Goal: Task Accomplishment & Management: Complete application form

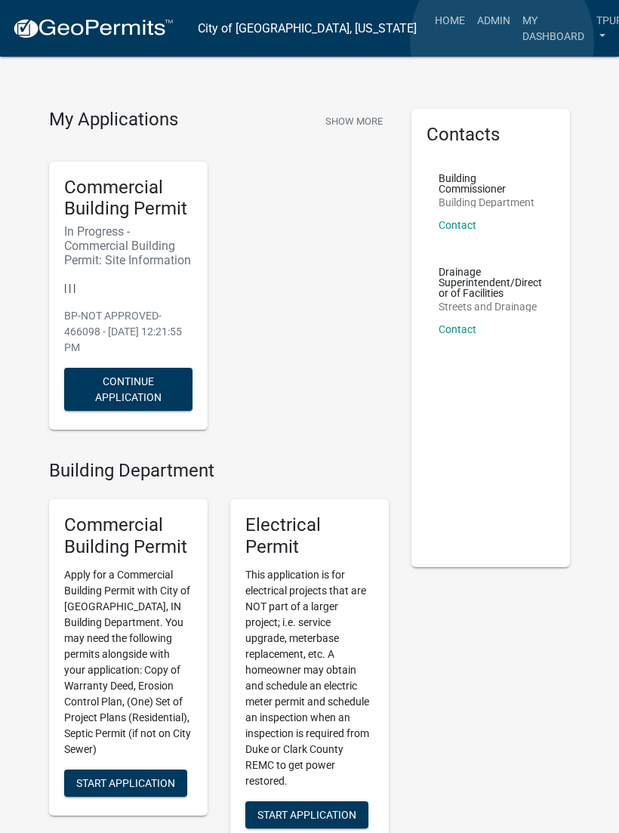
click at [517, 42] on link "My Dashboard" at bounding box center [554, 28] width 74 height 45
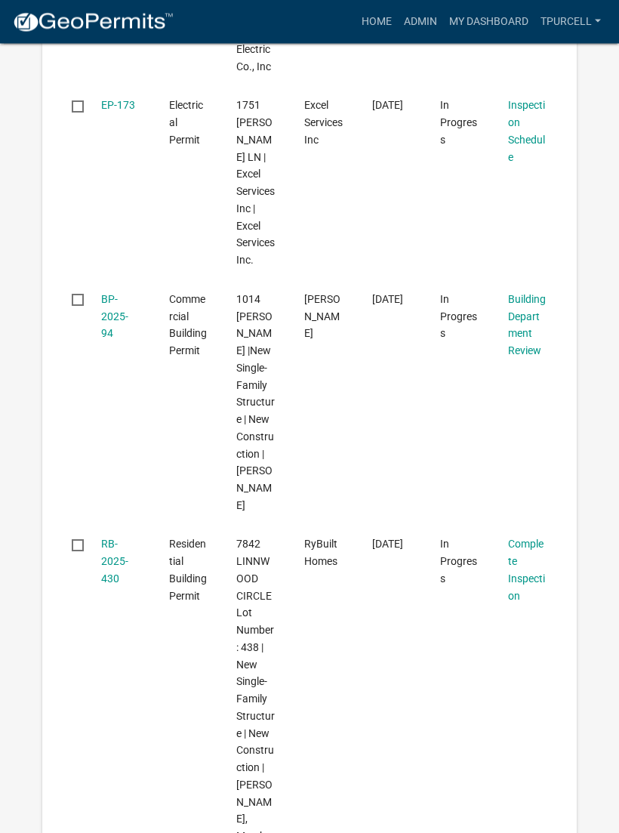
scroll to position [1932, 0]
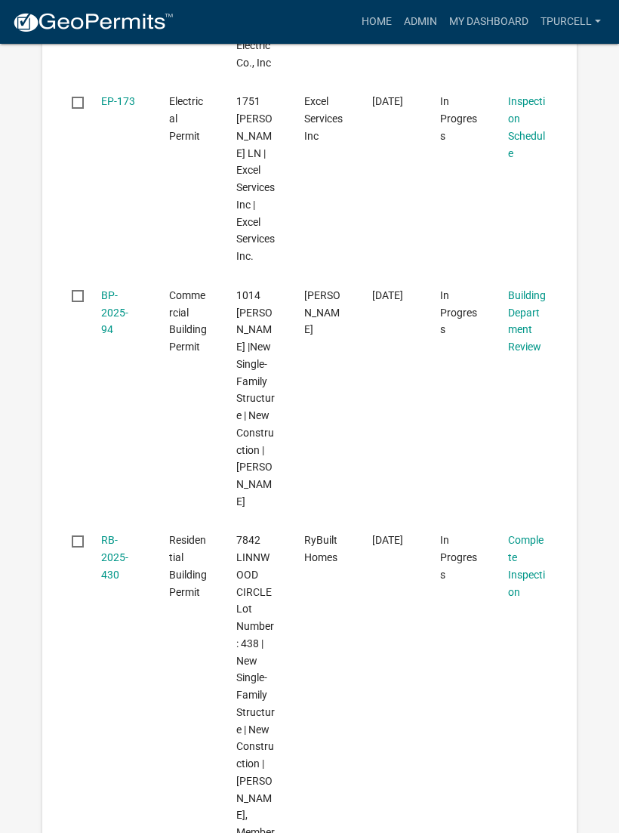
click at [115, 534] on link "RB-2025-430" at bounding box center [114, 557] width 27 height 47
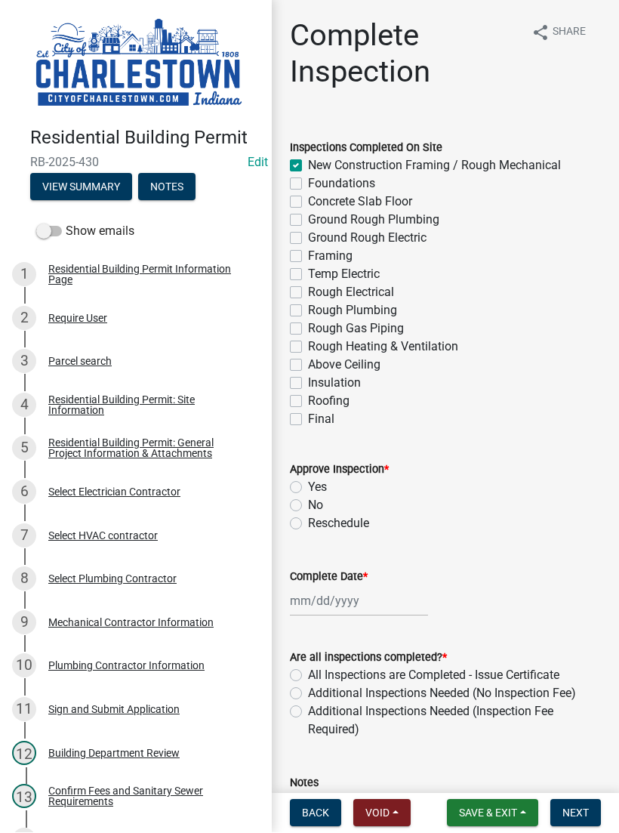
click at [308, 487] on label "Yes" at bounding box center [317, 488] width 19 height 18
click at [308, 487] on input "Yes" at bounding box center [313, 484] width 10 height 10
radio input "true"
click at [341, 591] on div at bounding box center [359, 601] width 138 height 31
select select "8"
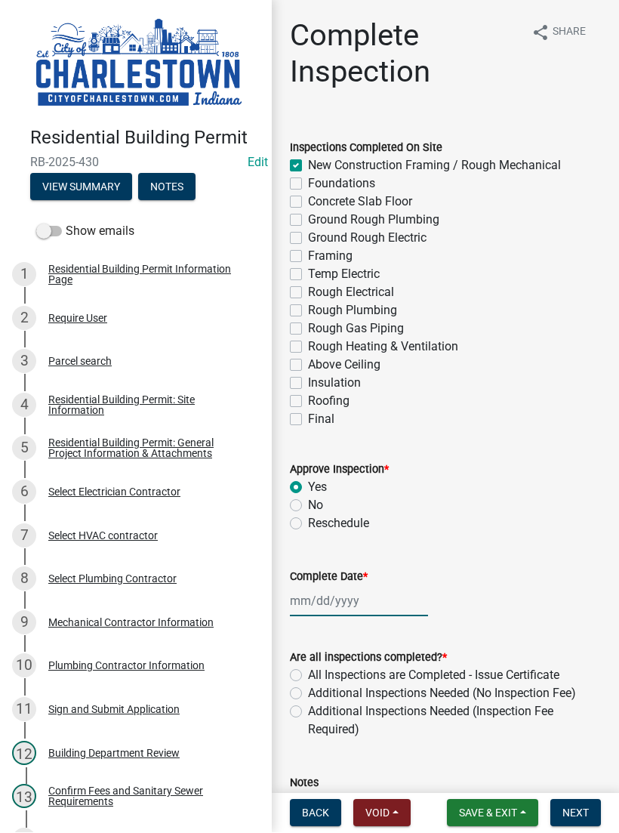
select select "2025"
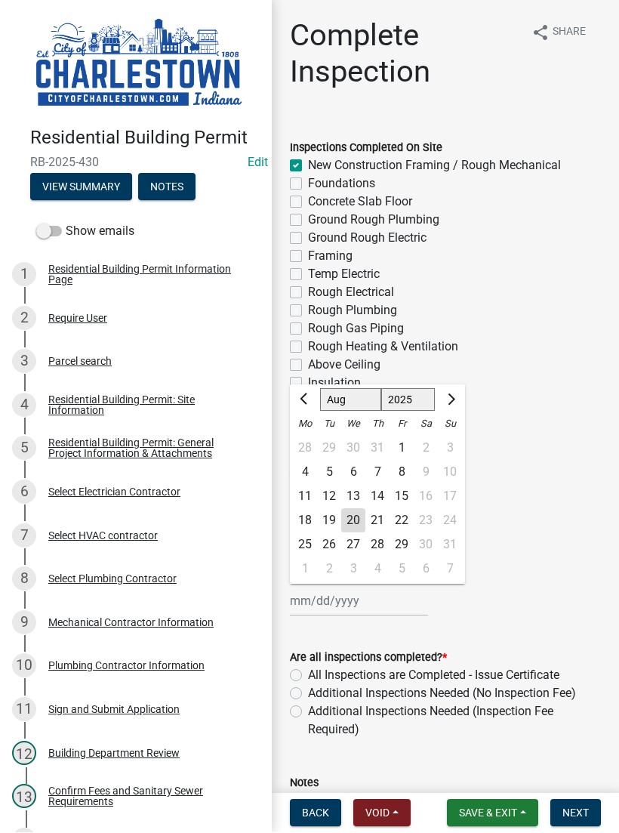
click at [327, 518] on div "19" at bounding box center [329, 521] width 24 height 24
type input "[DATE]"
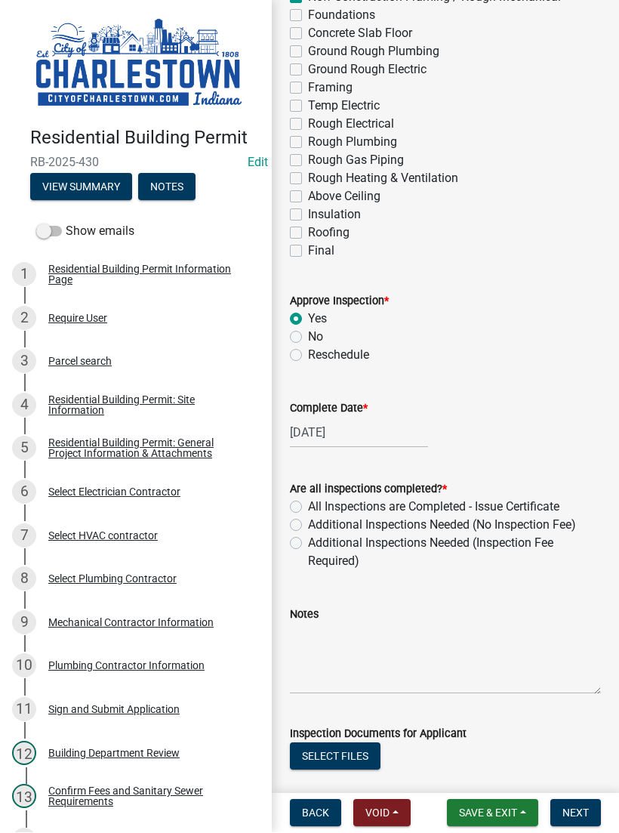
scroll to position [169, 0]
click at [308, 527] on label "Additional Inspections Needed (No Inspection Fee)" at bounding box center [442, 525] width 268 height 18
click at [308, 526] on input "Additional Inspections Needed (No Inspection Fee)" at bounding box center [313, 521] width 10 height 10
radio input "true"
click at [349, 634] on textarea "Notes" at bounding box center [445, 658] width 311 height 71
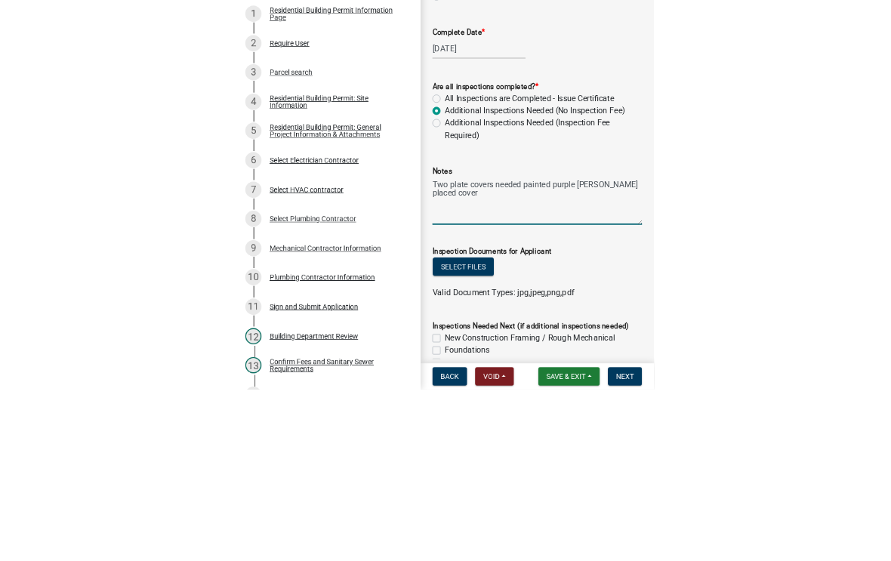
scroll to position [278, 0]
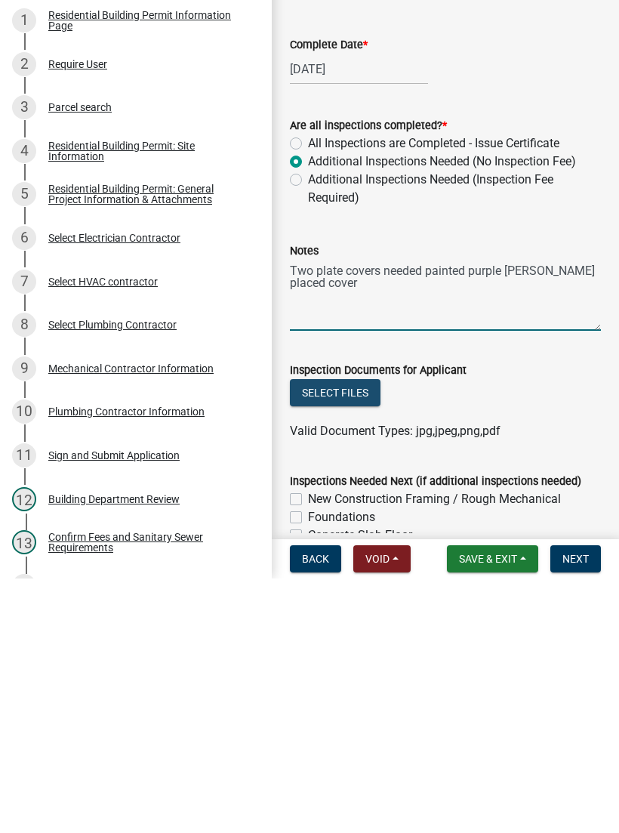
type textarea "Two plate covers needed painted purple [PERSON_NAME] placed cover"
click at [347, 634] on button "Select files" at bounding box center [335, 647] width 91 height 27
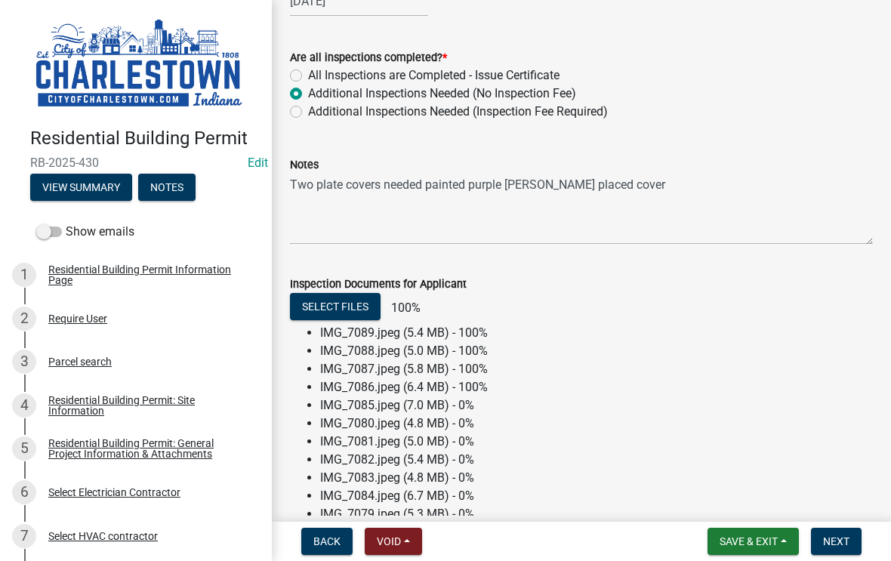
scroll to position [566, 0]
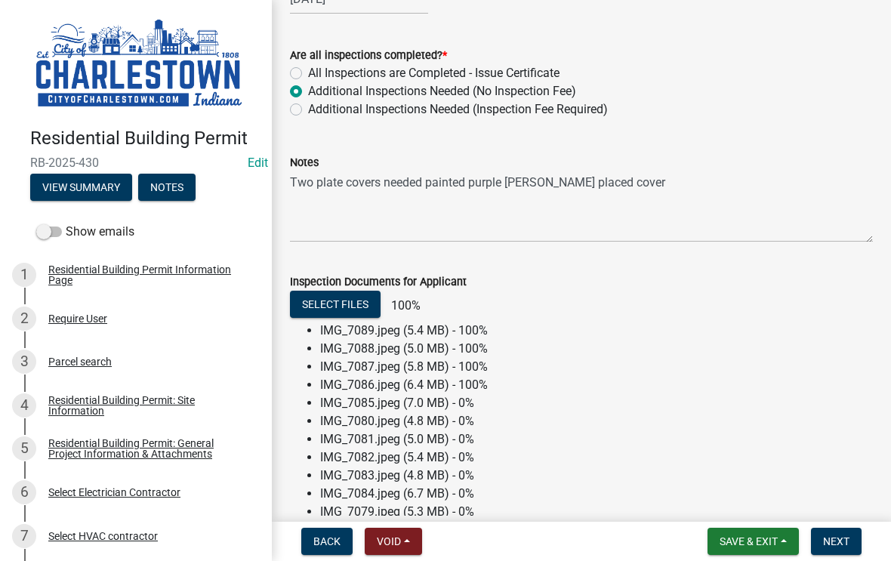
click at [618, 532] on button "Save & Exit" at bounding box center [753, 541] width 91 height 27
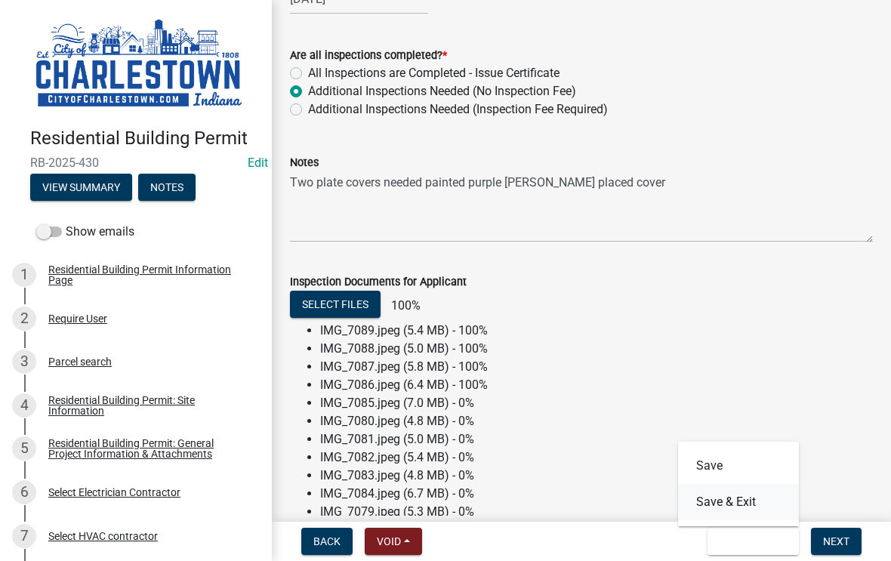
click at [618, 503] on button "Save & Exit" at bounding box center [738, 502] width 121 height 36
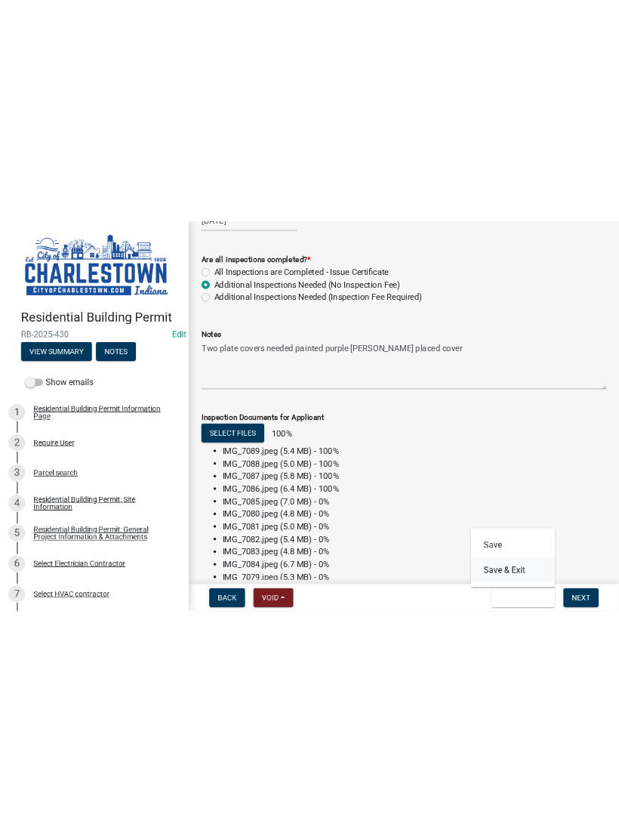
scroll to position [0, 0]
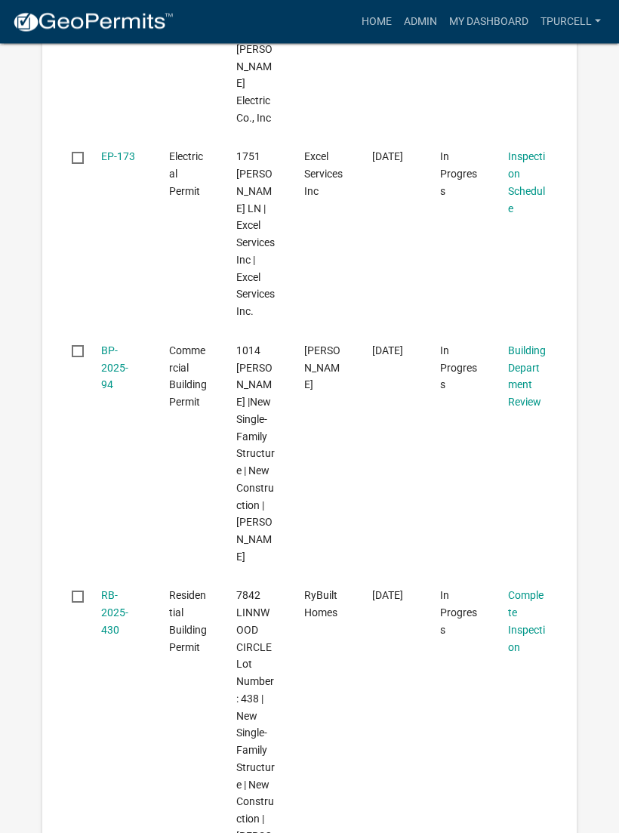
scroll to position [1878, 0]
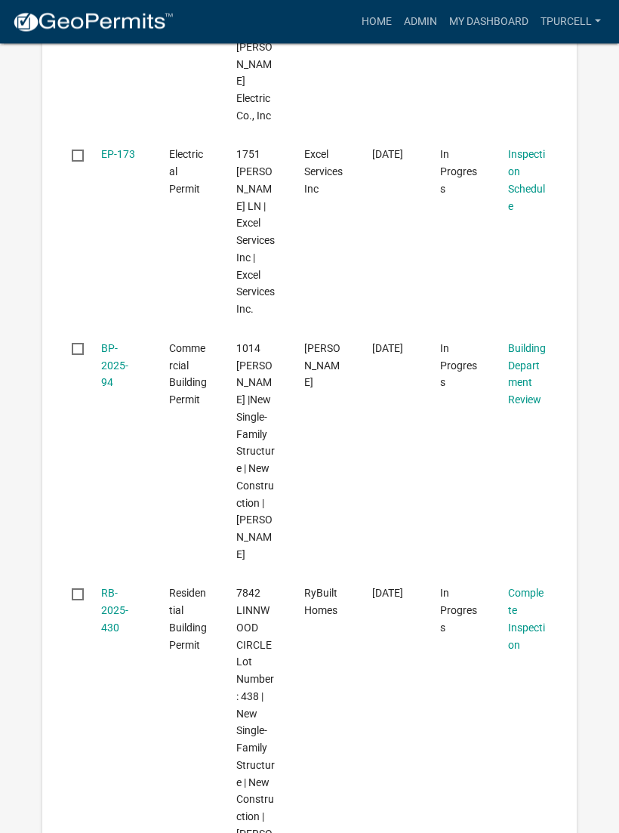
click at [119, 587] on link "RB-2025-430" at bounding box center [114, 610] width 27 height 47
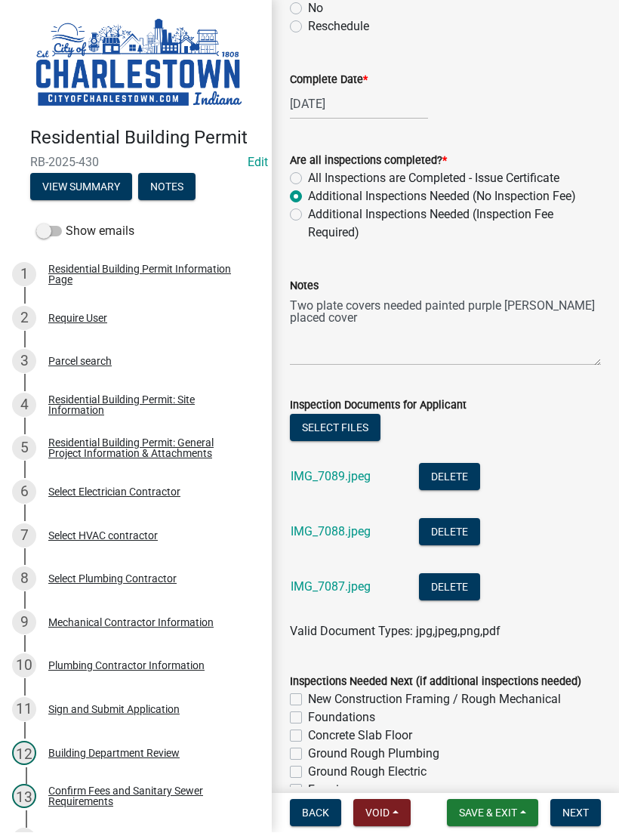
scroll to position [501, 0]
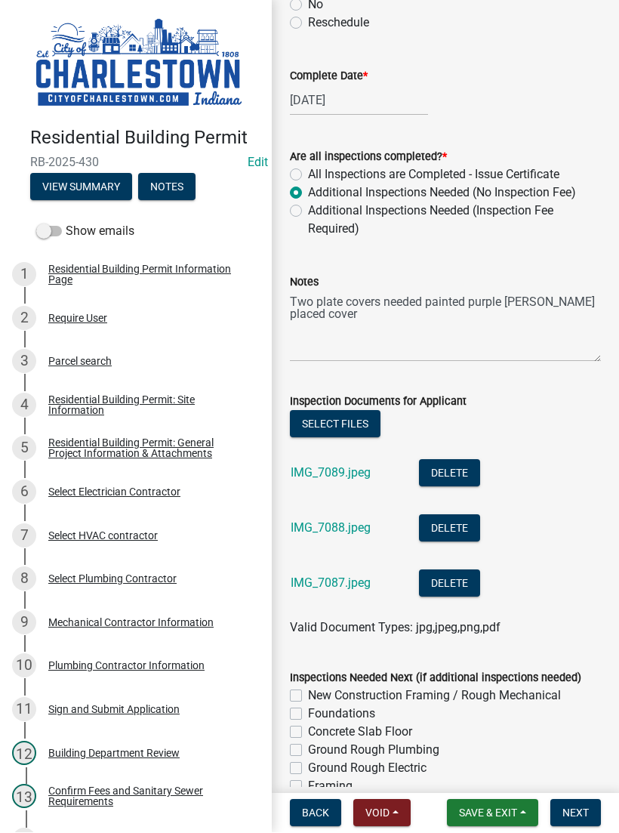
click at [345, 420] on button "Select files" at bounding box center [335, 424] width 91 height 27
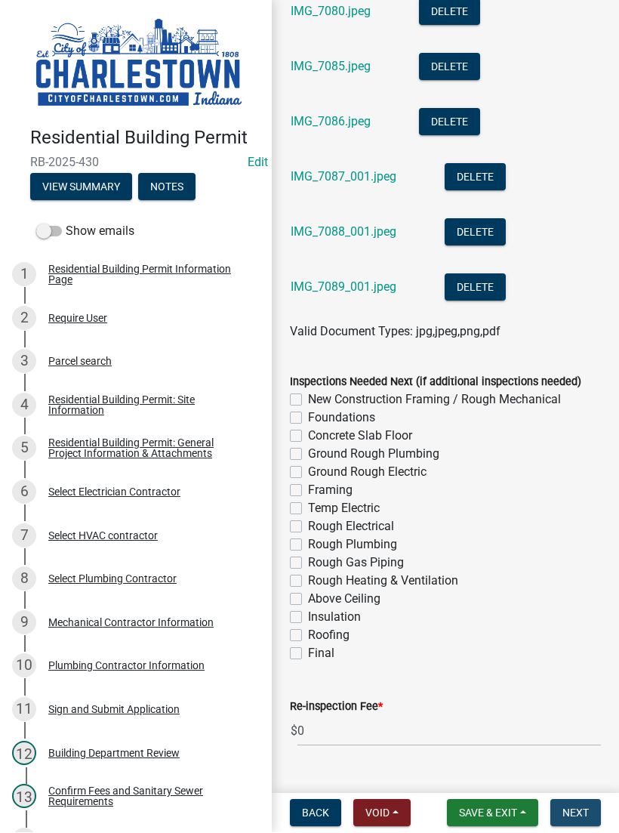
click at [579, 808] on span "Next" at bounding box center [576, 813] width 26 height 12
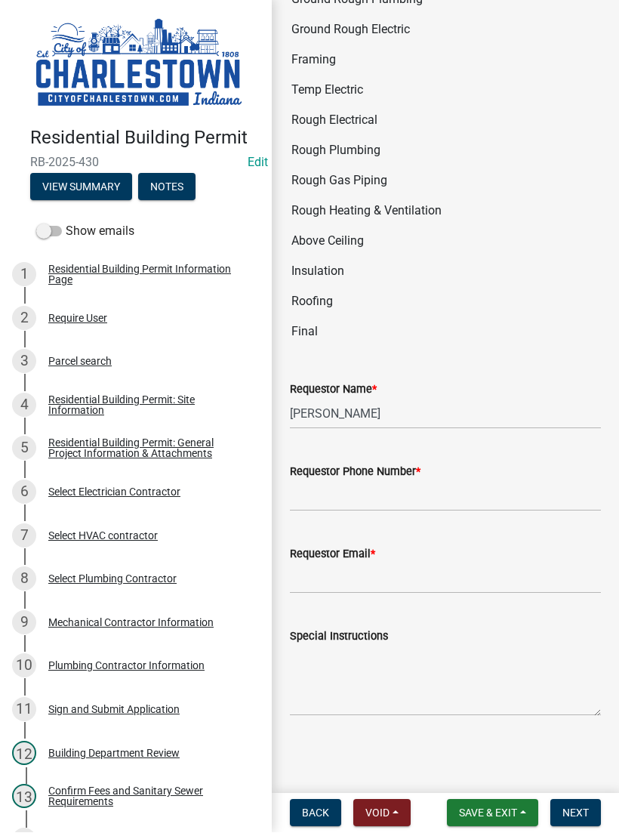
scroll to position [1199, 0]
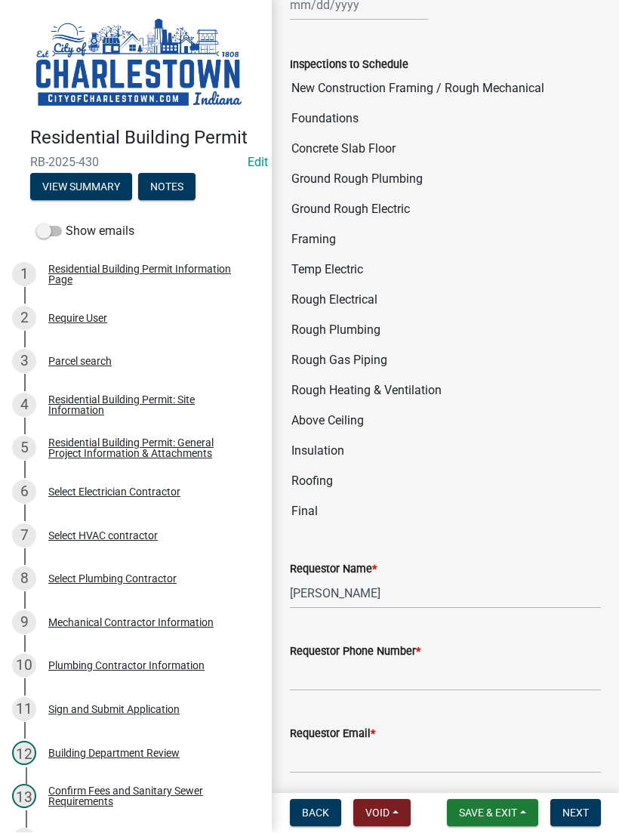
click at [489, 807] on span "Save & Exit" at bounding box center [488, 813] width 58 height 12
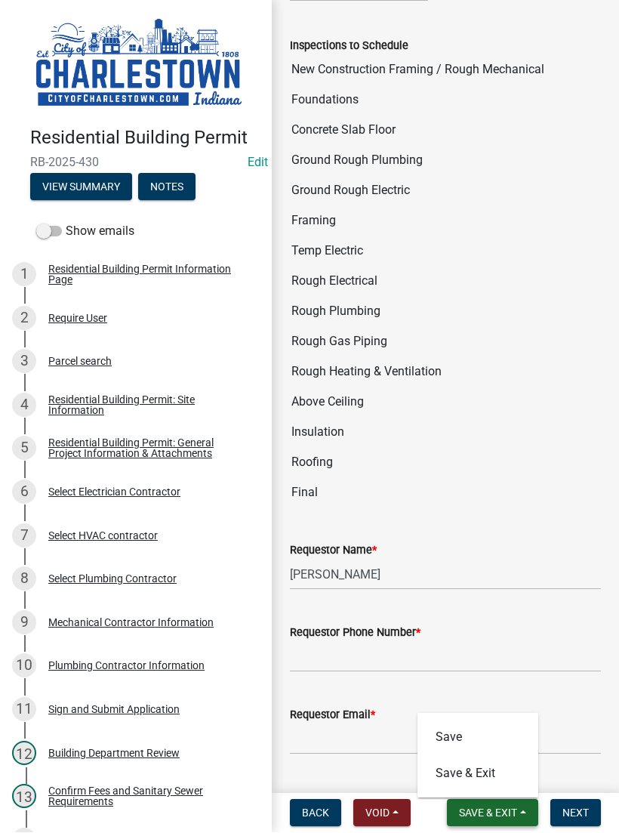
scroll to position [1040, 0]
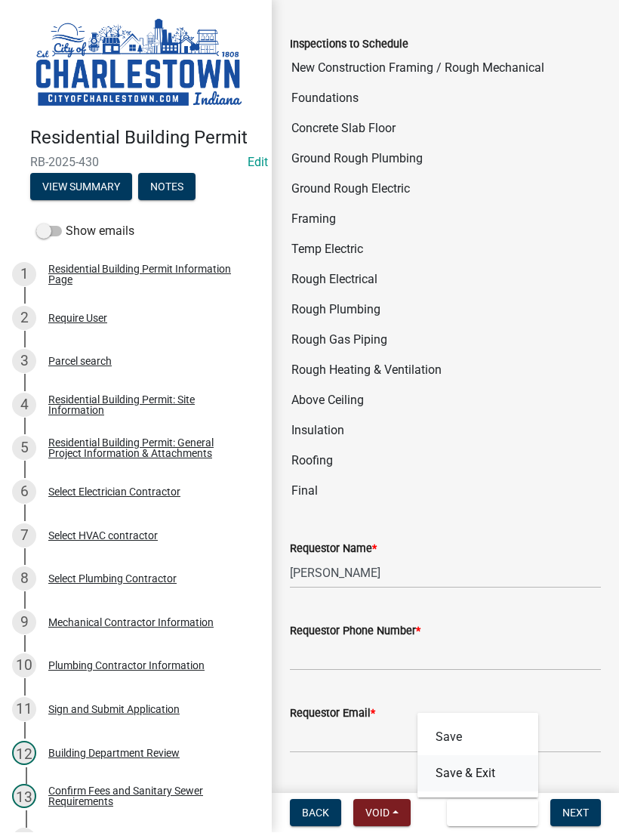
click at [480, 772] on button "Save & Exit" at bounding box center [478, 774] width 121 height 36
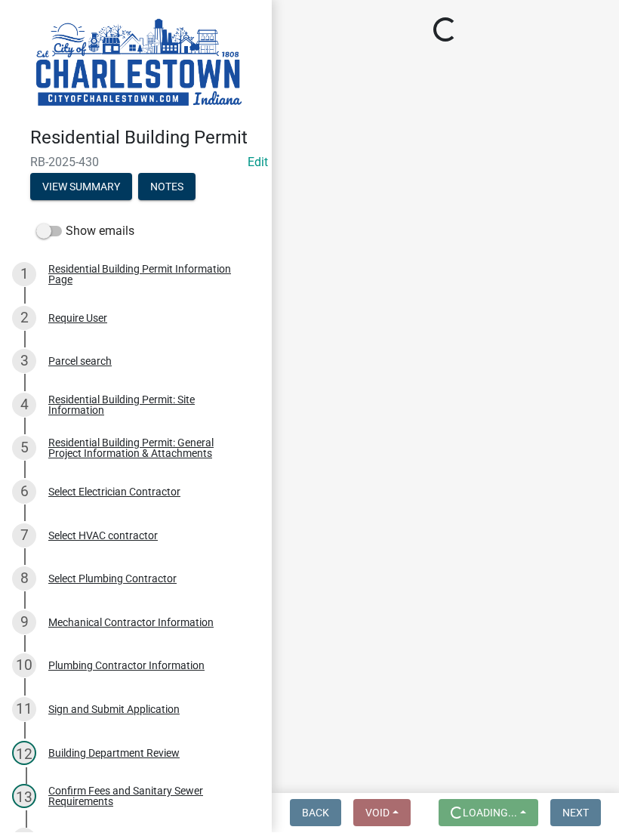
scroll to position [1, 0]
